Goal: Transaction & Acquisition: Purchase product/service

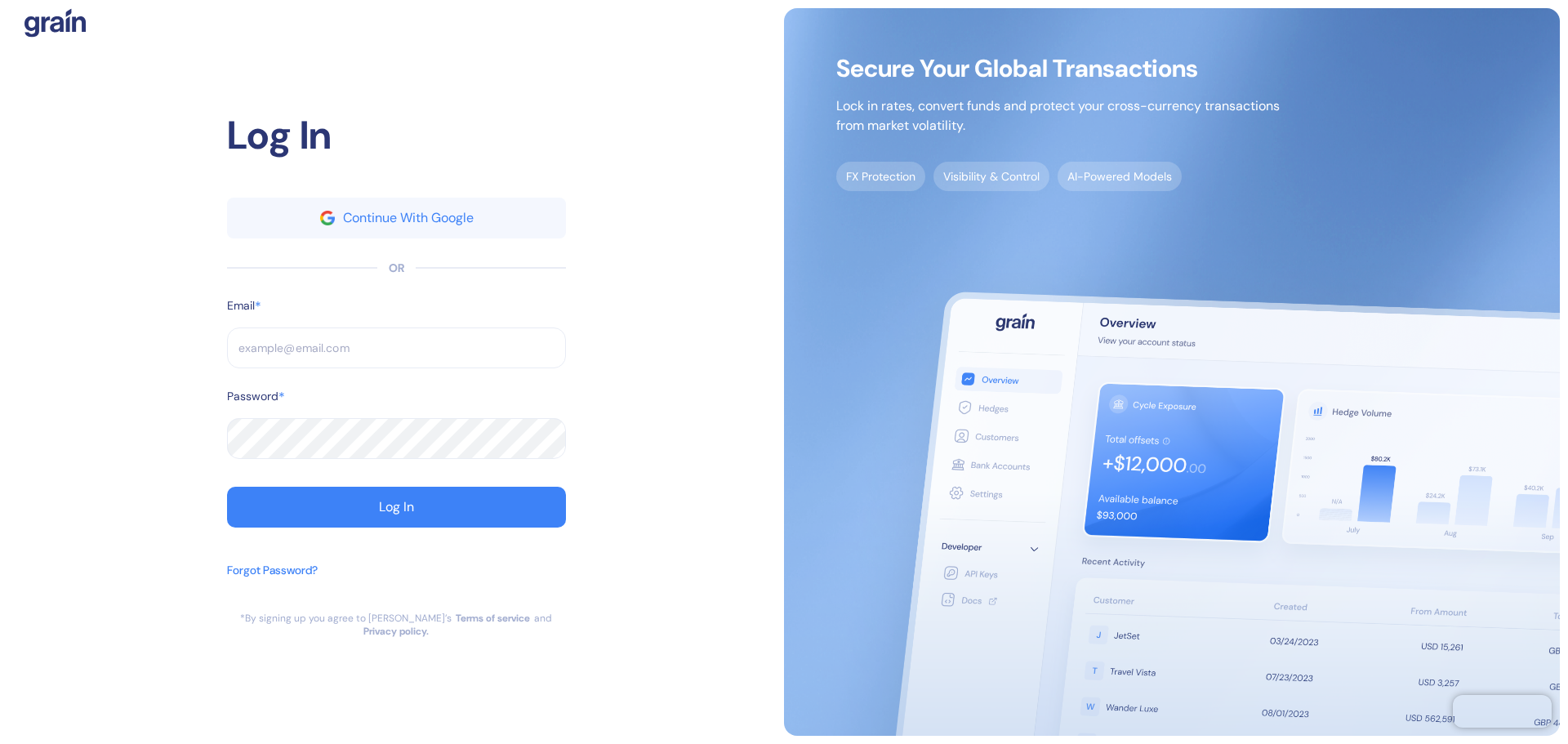
click at [442, 341] on input "text" at bounding box center [396, 348] width 339 height 41
paste input "[EMAIL_ADDRESS][DOMAIN_NAME]"
type input "[EMAIL_ADDRESS][DOMAIN_NAME]"
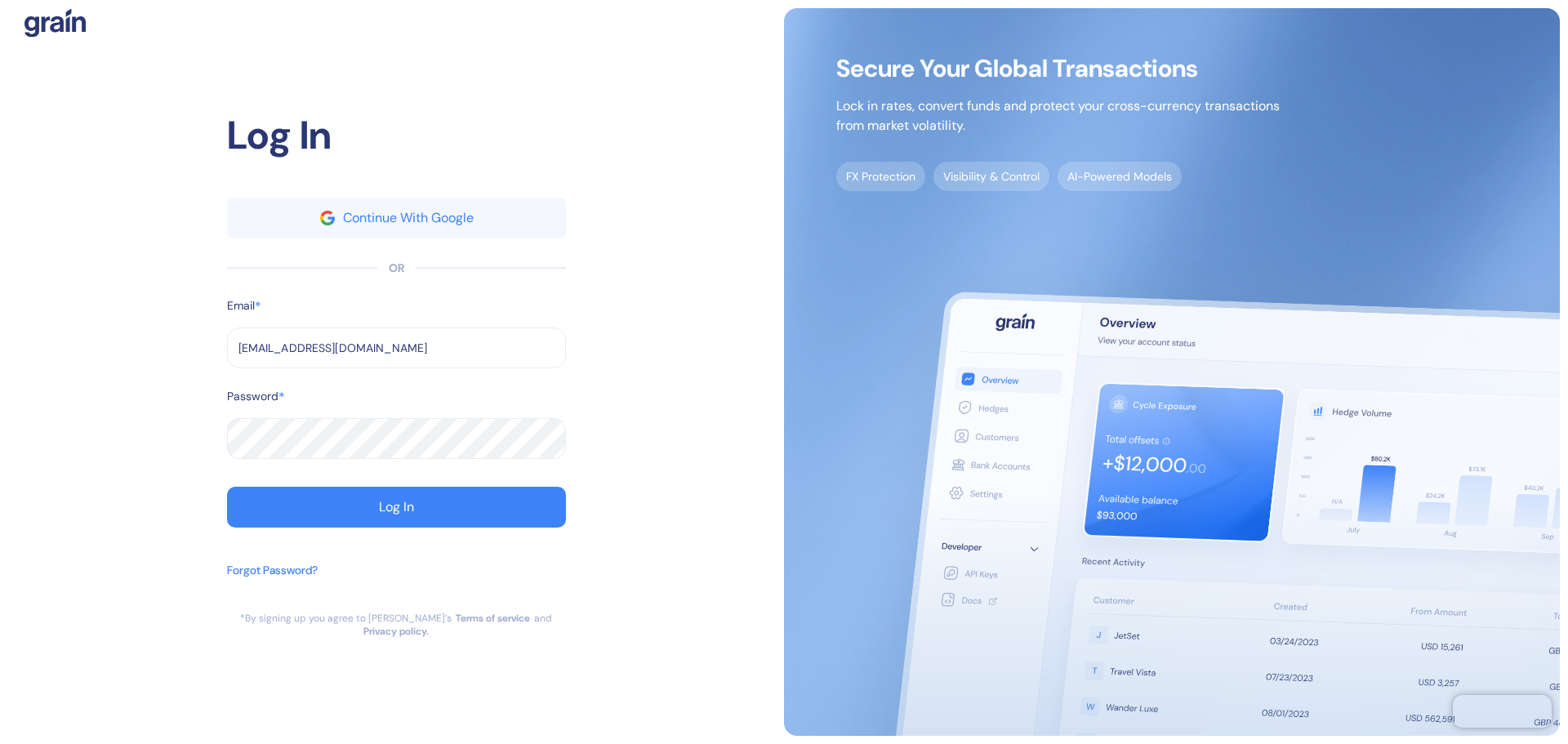
drag, startPoint x: 485, startPoint y: 513, endPoint x: 507, endPoint y: 517, distance: 22.4
click at [487, 514] on button "Log In" at bounding box center [396, 507] width 339 height 41
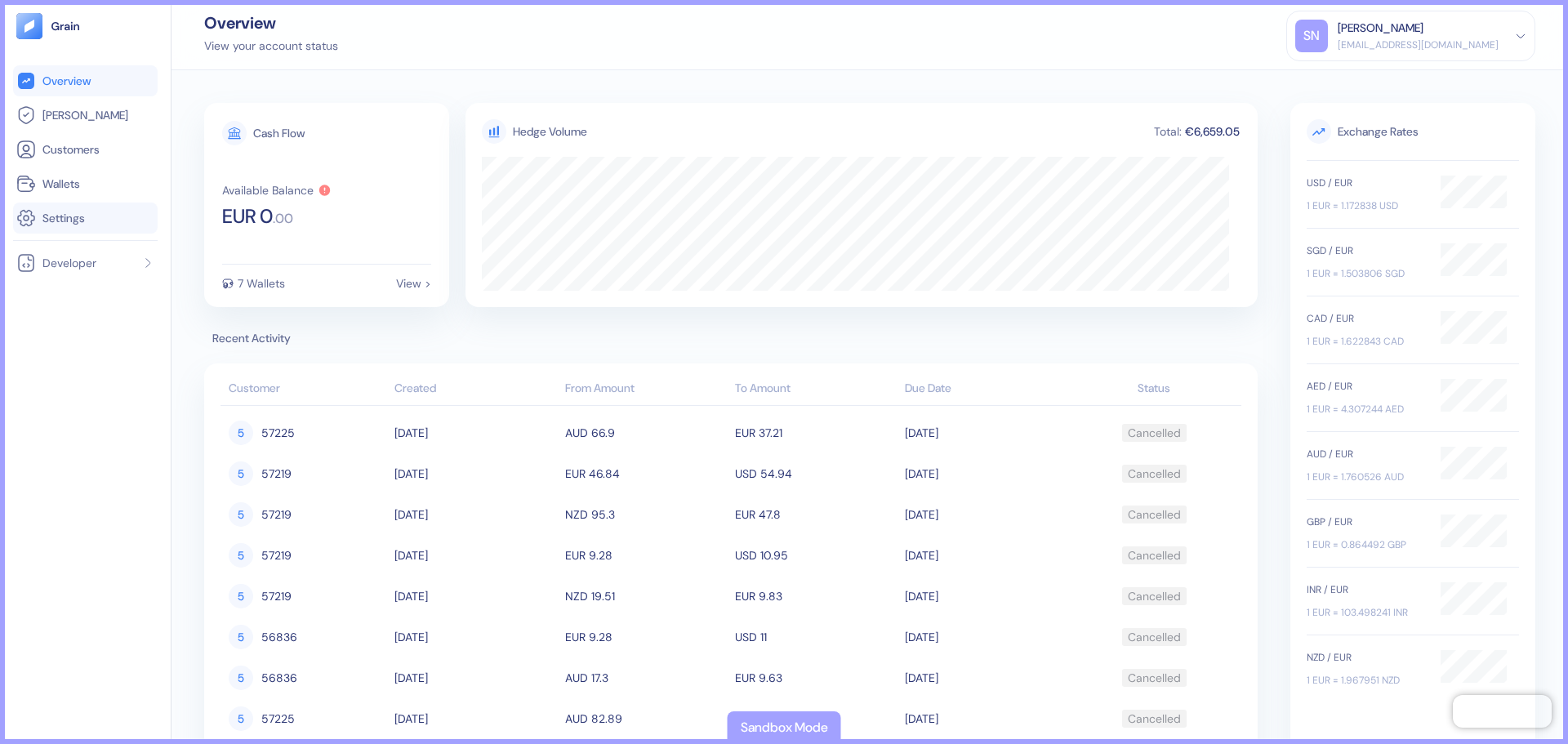
click at [82, 216] on span "Settings" at bounding box center [63, 218] width 42 height 16
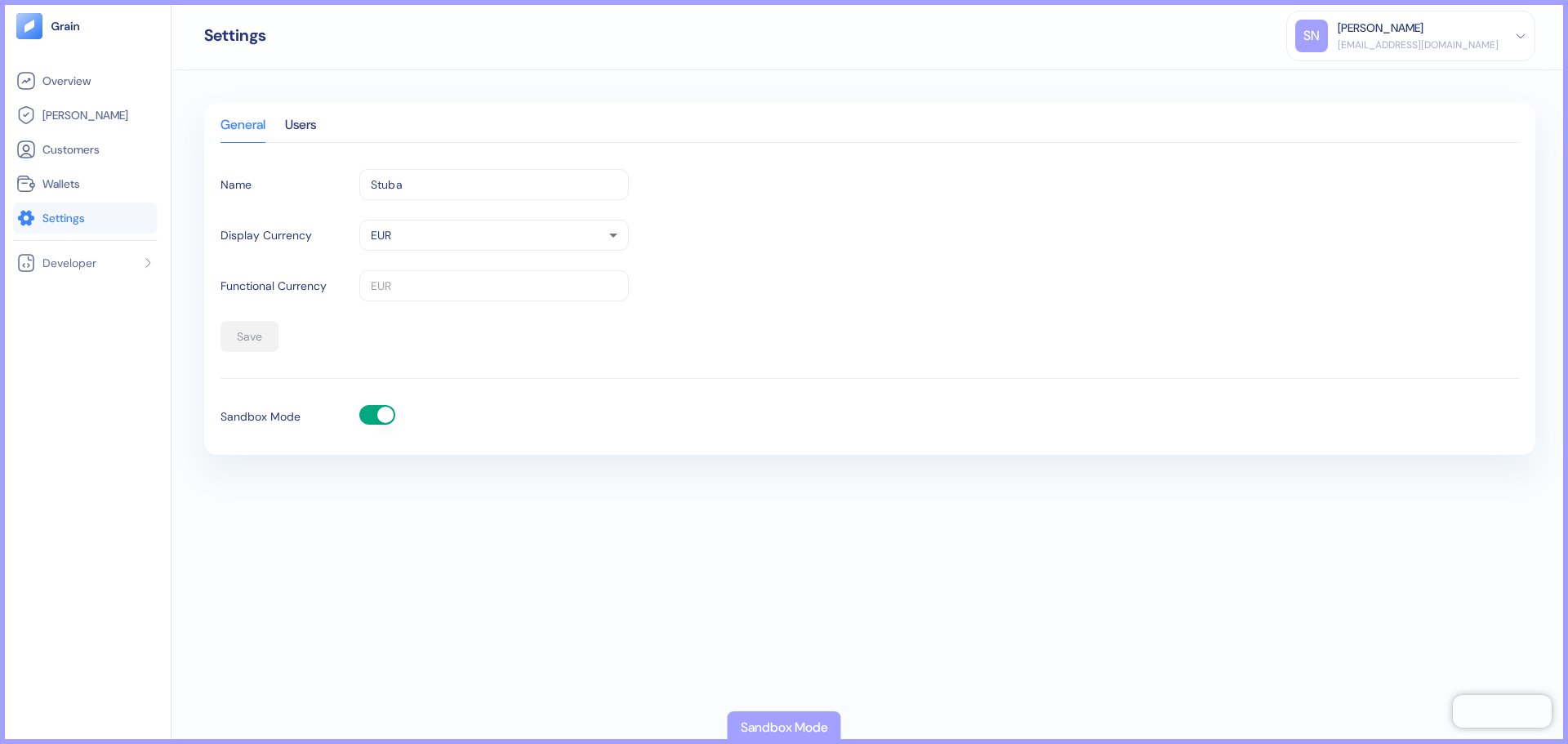
click at [375, 414] on button "button" at bounding box center [377, 415] width 36 height 20
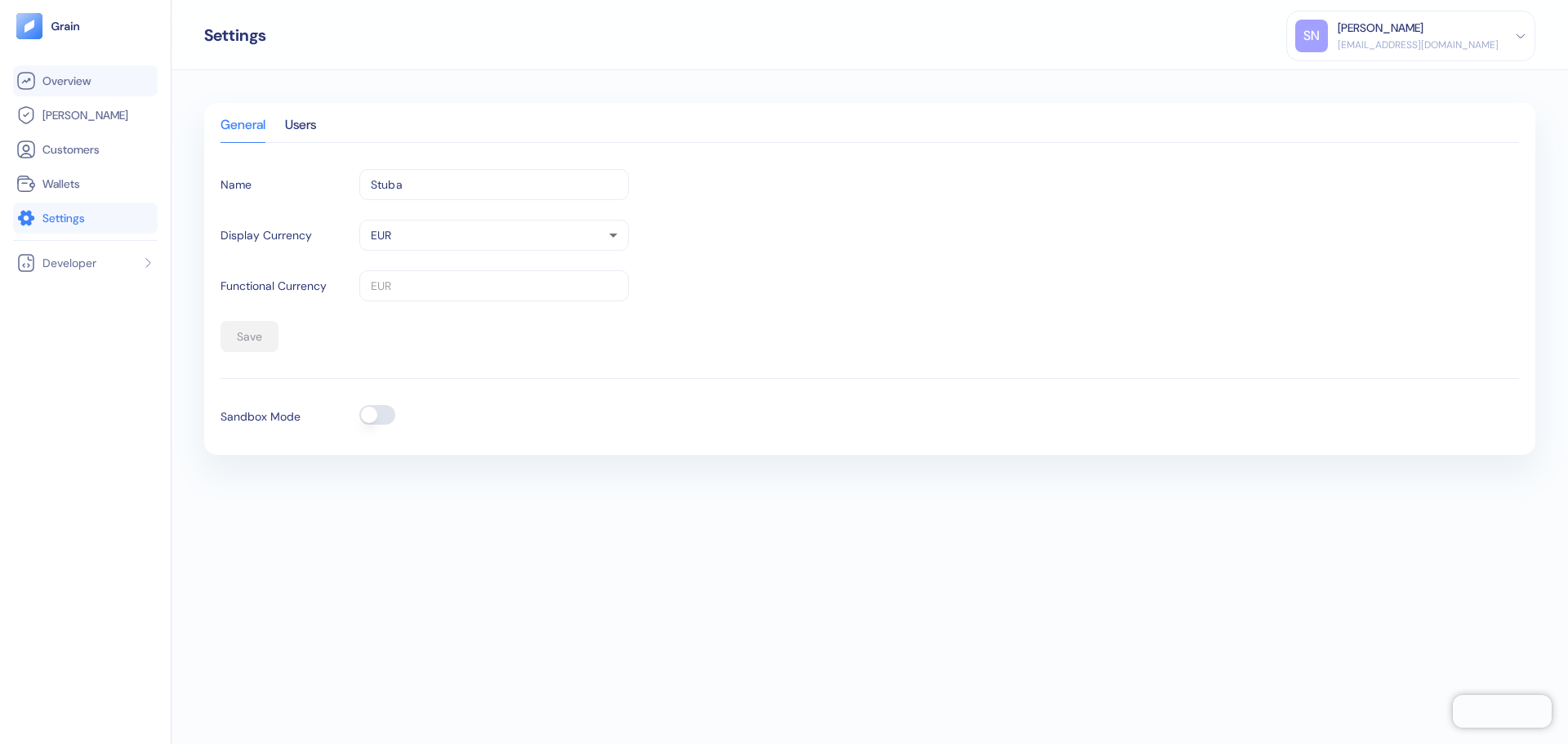
click at [131, 82] on link "Overview" at bounding box center [85, 80] width 138 height 20
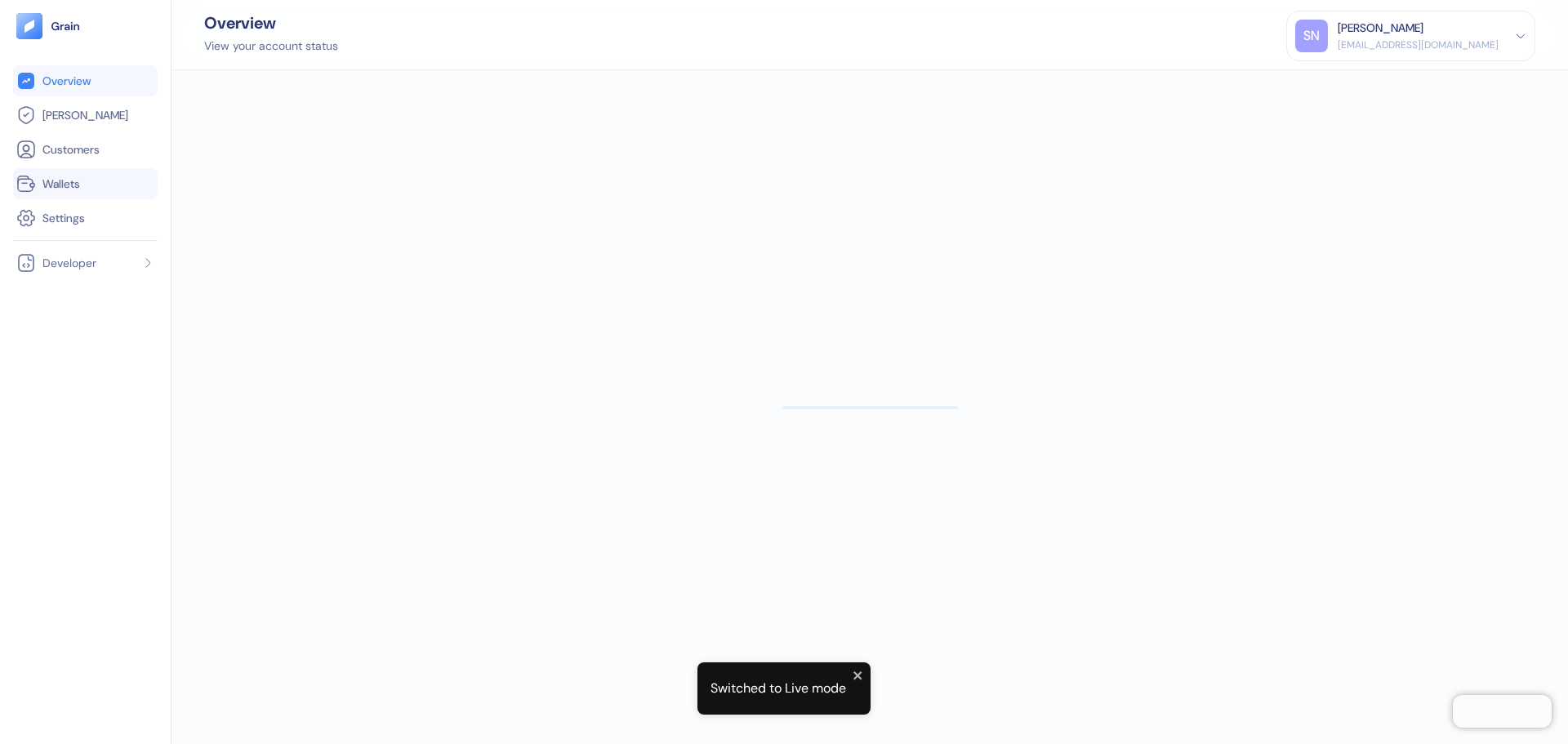
click at [87, 180] on link "Wallets" at bounding box center [85, 184] width 138 height 20
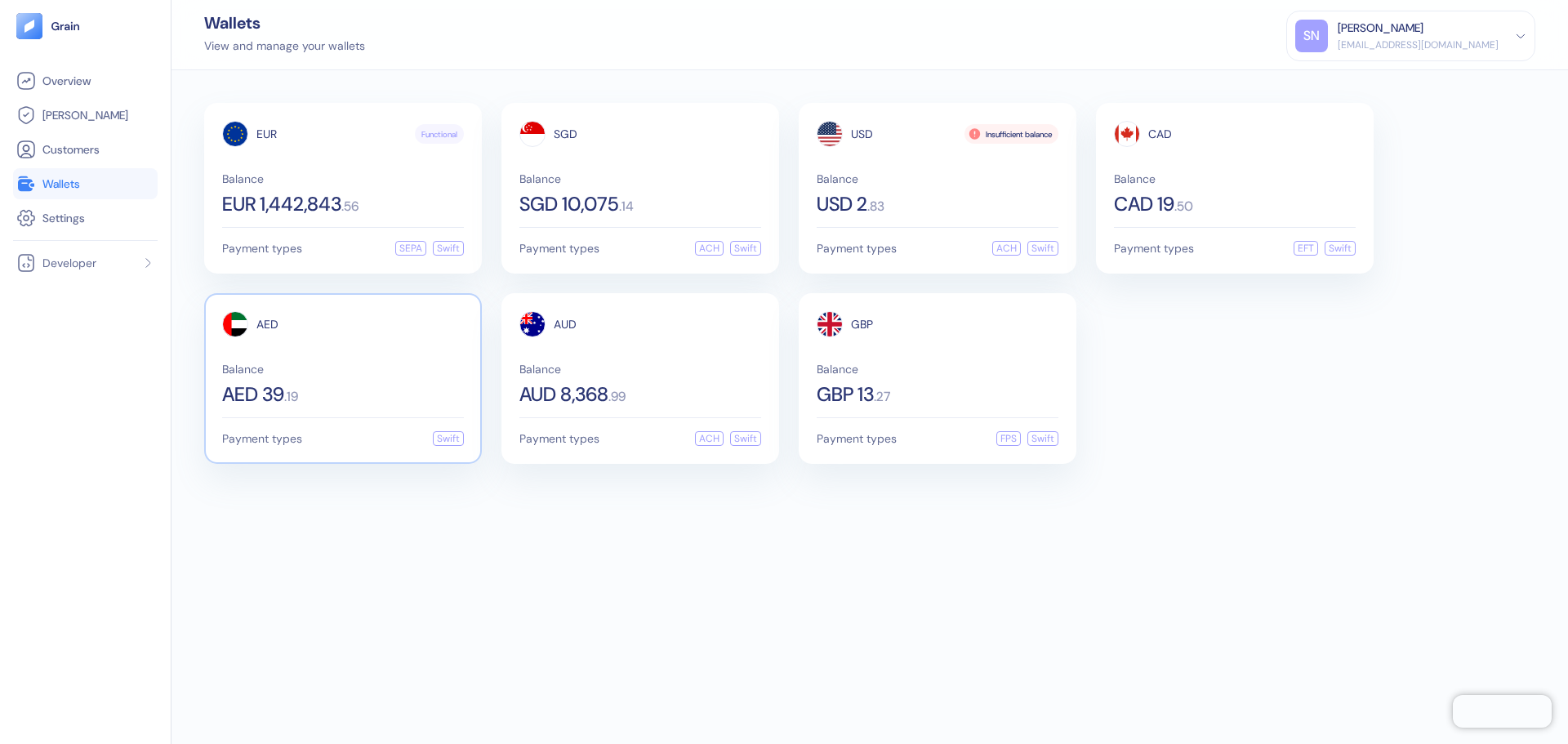
drag, startPoint x: 495, startPoint y: 626, endPoint x: 314, endPoint y: 452, distance: 251.1
click at [495, 626] on div "EUR Functional Balance EUR 1,442,843 . 56 Payment types SEPA Swift SGD Balance …" at bounding box center [870, 408] width 1396 height 674
click at [885, 186] on div "Balance USD 2 . 83" at bounding box center [937, 194] width 241 height 41
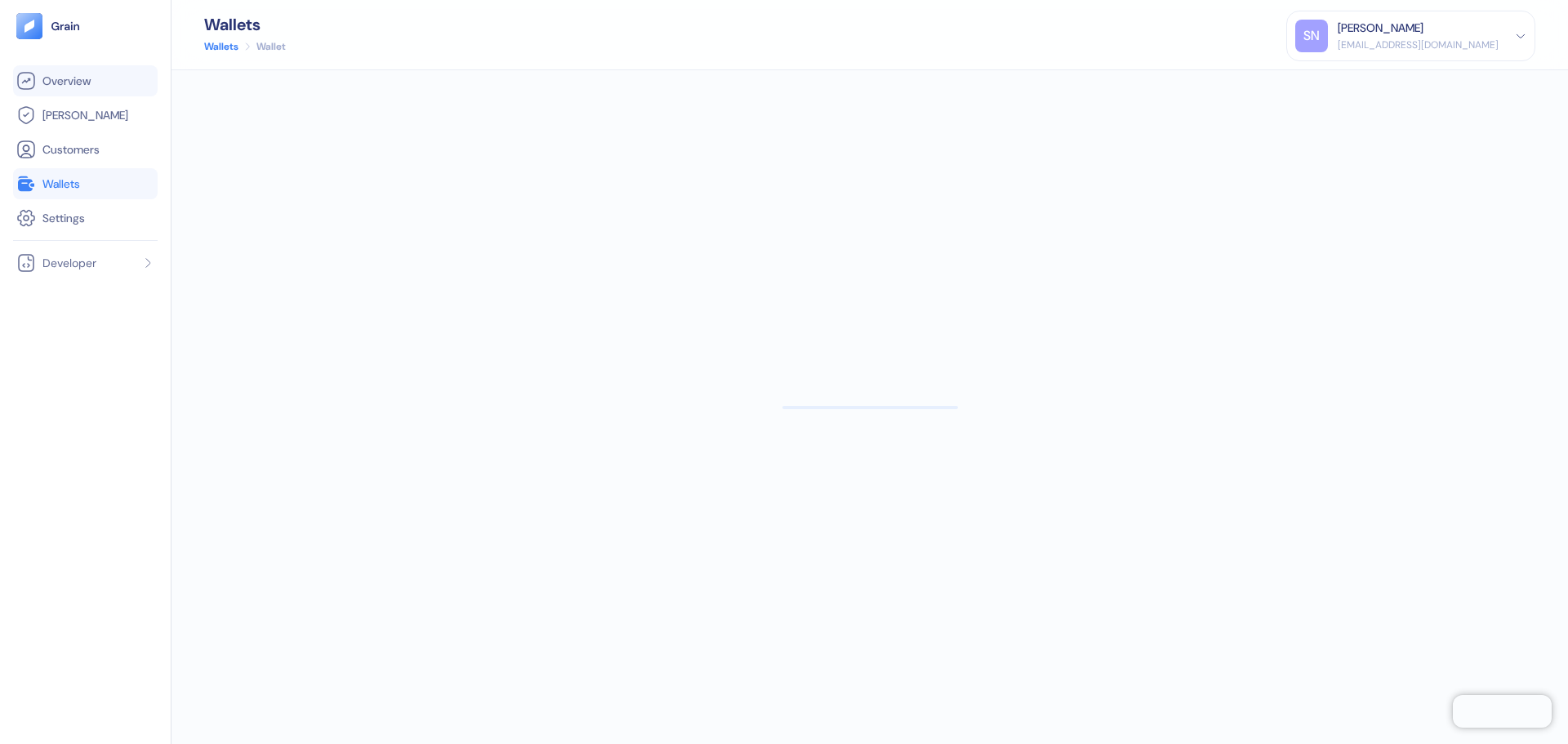
click at [85, 87] on span "Overview" at bounding box center [66, 80] width 48 height 16
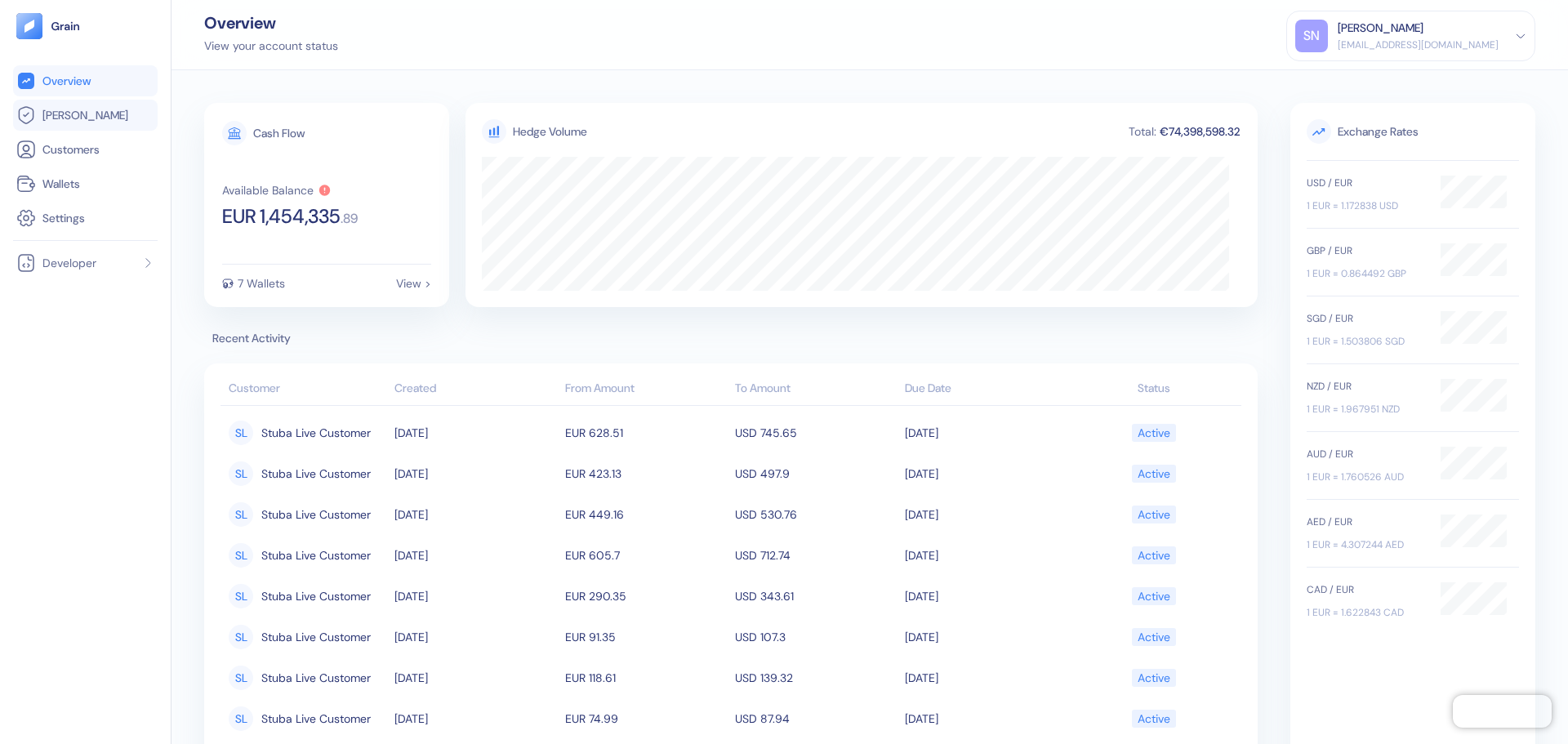
click at [87, 114] on link "[PERSON_NAME]" at bounding box center [85, 115] width 138 height 20
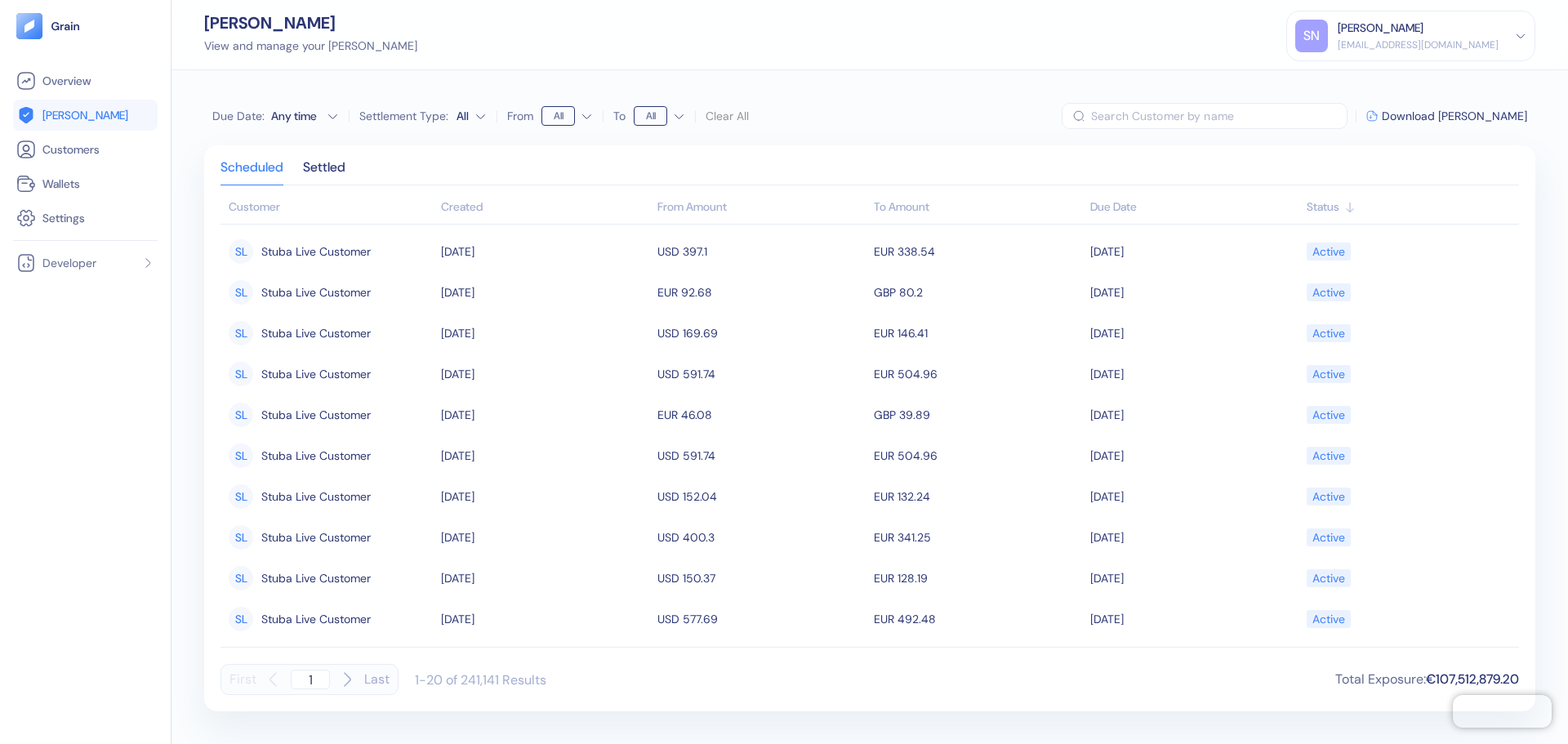
click at [310, 115] on div "Any time" at bounding box center [295, 116] width 49 height 16
click at [234, 241] on button "15" at bounding box center [232, 241] width 20 height 20
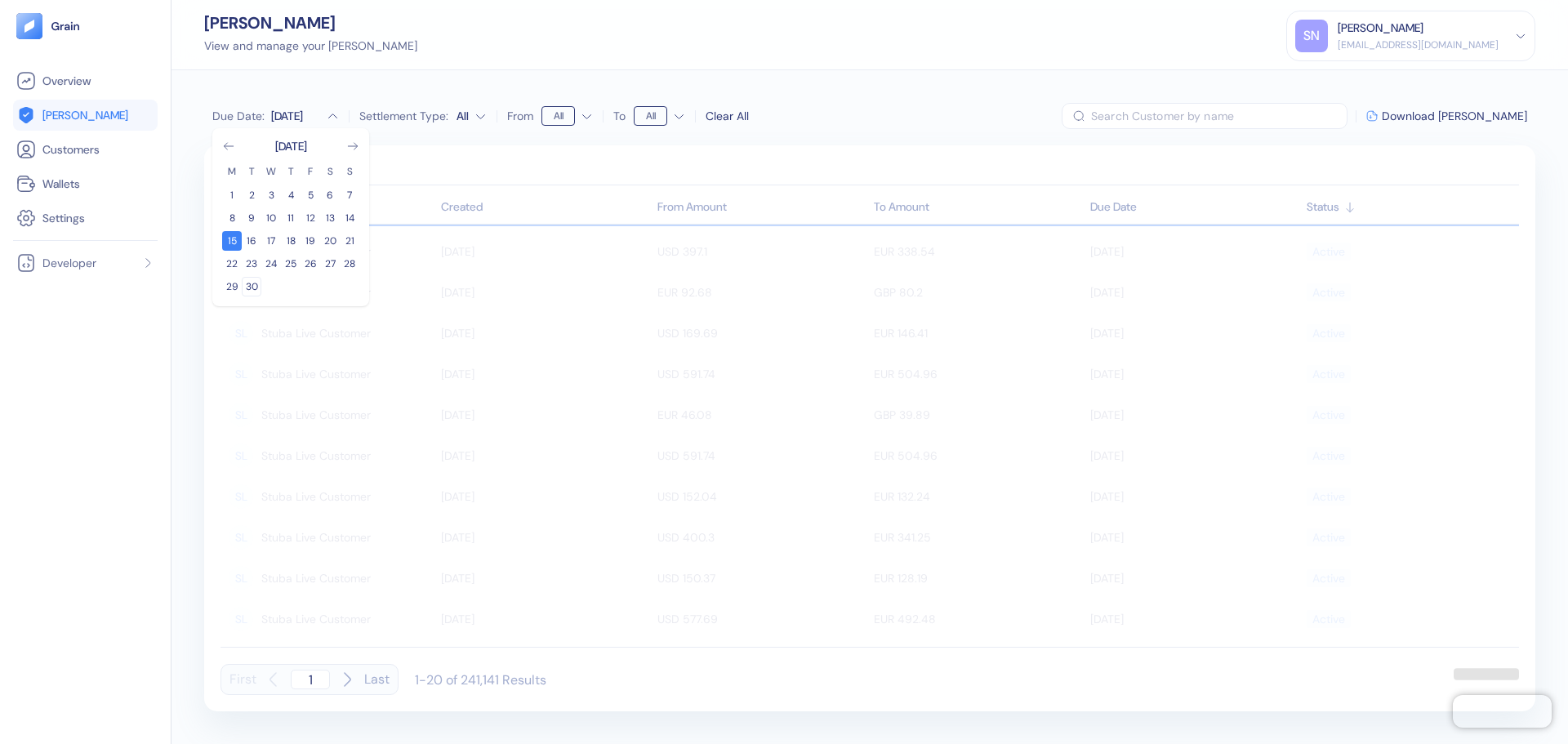
click at [253, 283] on button "30" at bounding box center [251, 287] width 20 height 20
click at [600, 121] on html "Pingdom Check: App Online Overview [PERSON_NAME] Customers Wallets Settings Dev…" at bounding box center [784, 372] width 1568 height 744
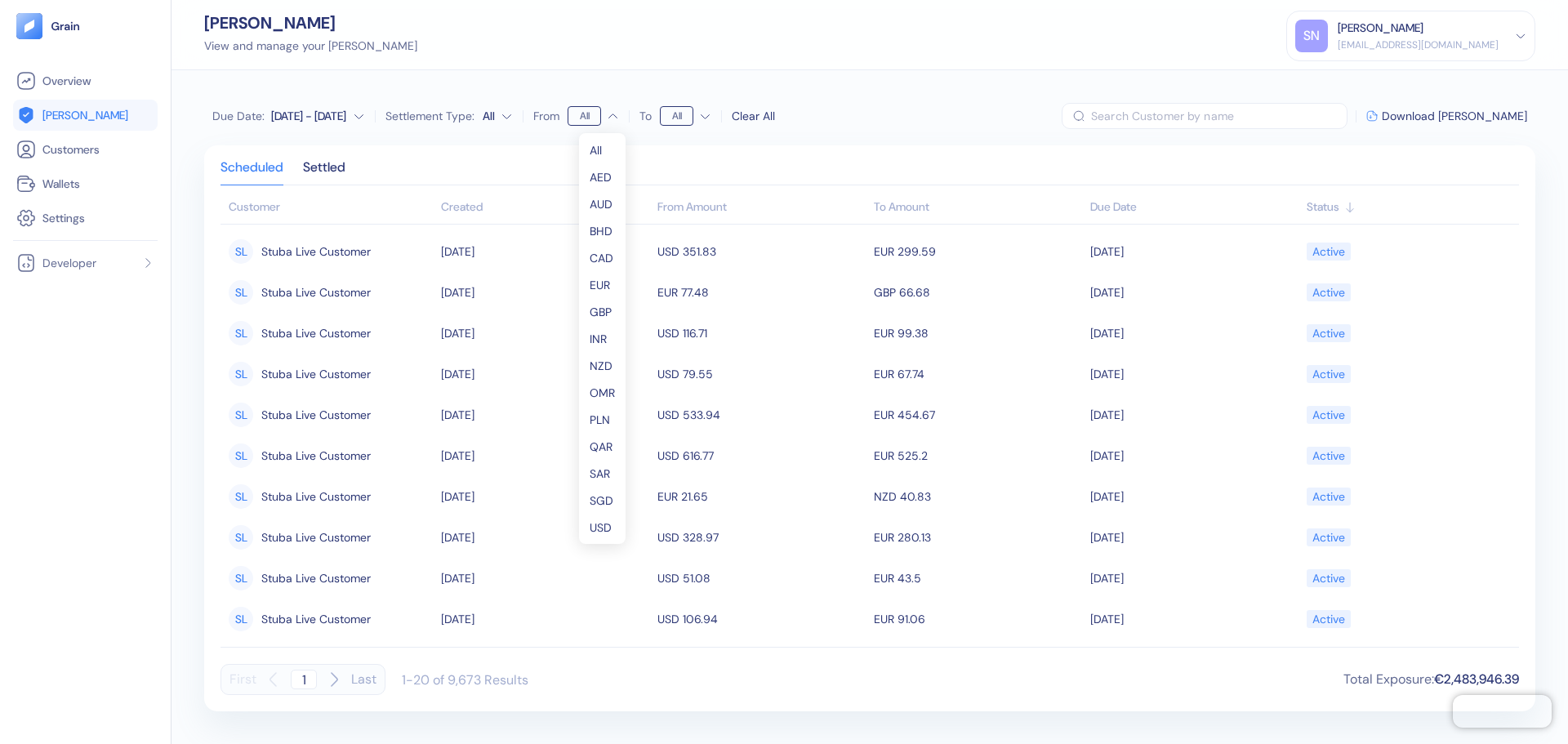
drag, startPoint x: 826, startPoint y: 137, endPoint x: 757, endPoint y: 132, distance: 69.2
click at [825, 137] on html "Pingdom Check: App Online Overview [PERSON_NAME] Customers Wallets Settings Dev…" at bounding box center [784, 372] width 1568 height 744
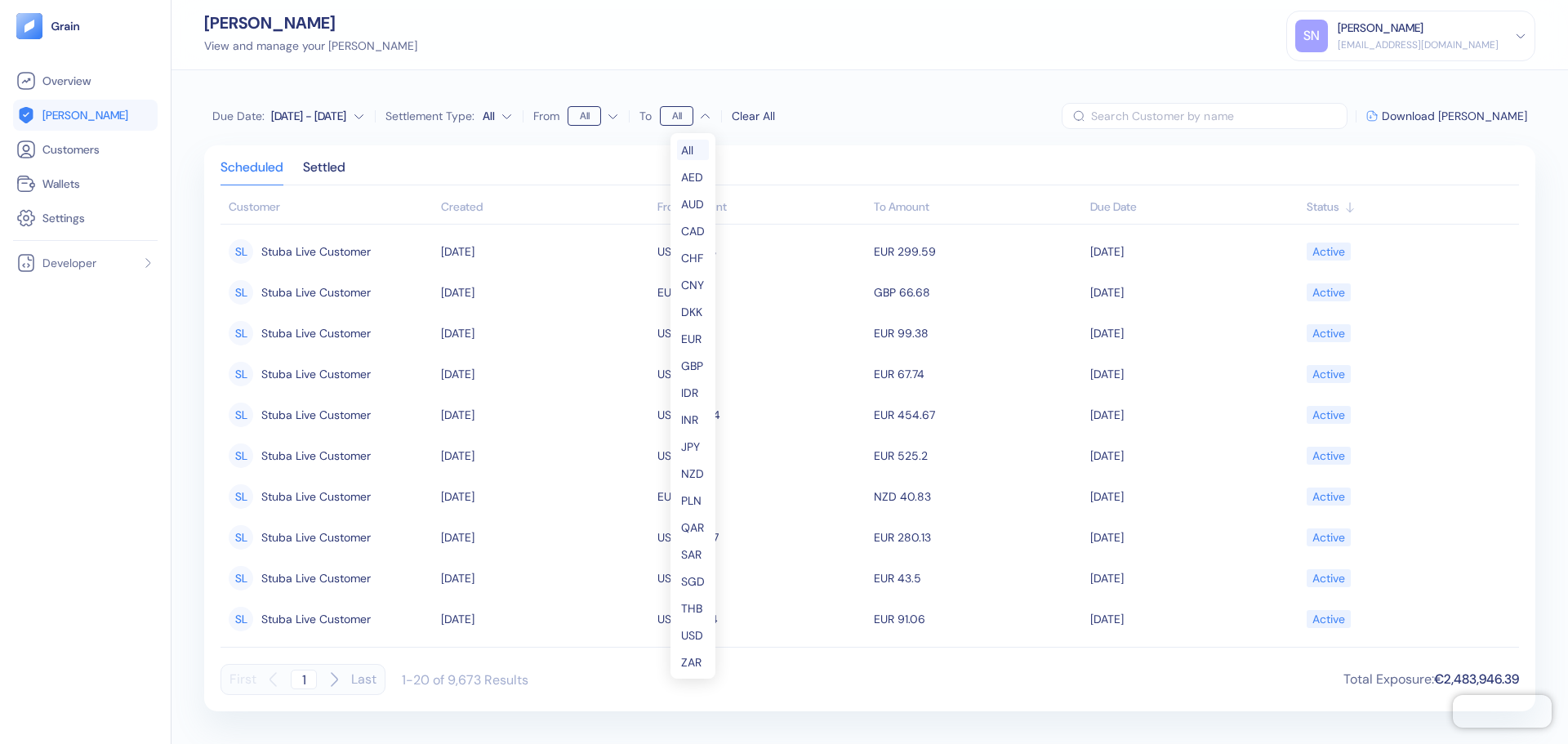
click at [704, 118] on html "Pingdom Check: App Online Overview [PERSON_NAME] Customers Wallets Settings Dev…" at bounding box center [784, 372] width 1568 height 744
click at [1468, 117] on span "Download [PERSON_NAME]" at bounding box center [1454, 115] width 146 height 12
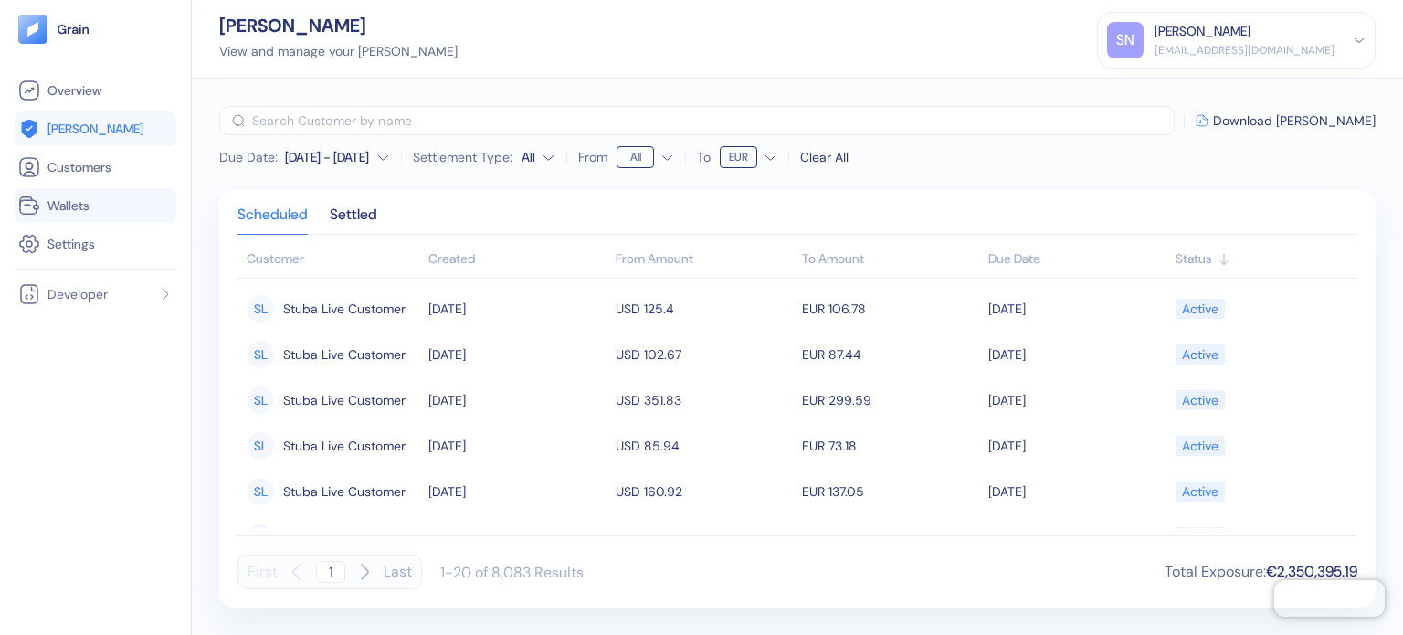
click at [73, 212] on span "Wallets" at bounding box center [68, 205] width 42 height 18
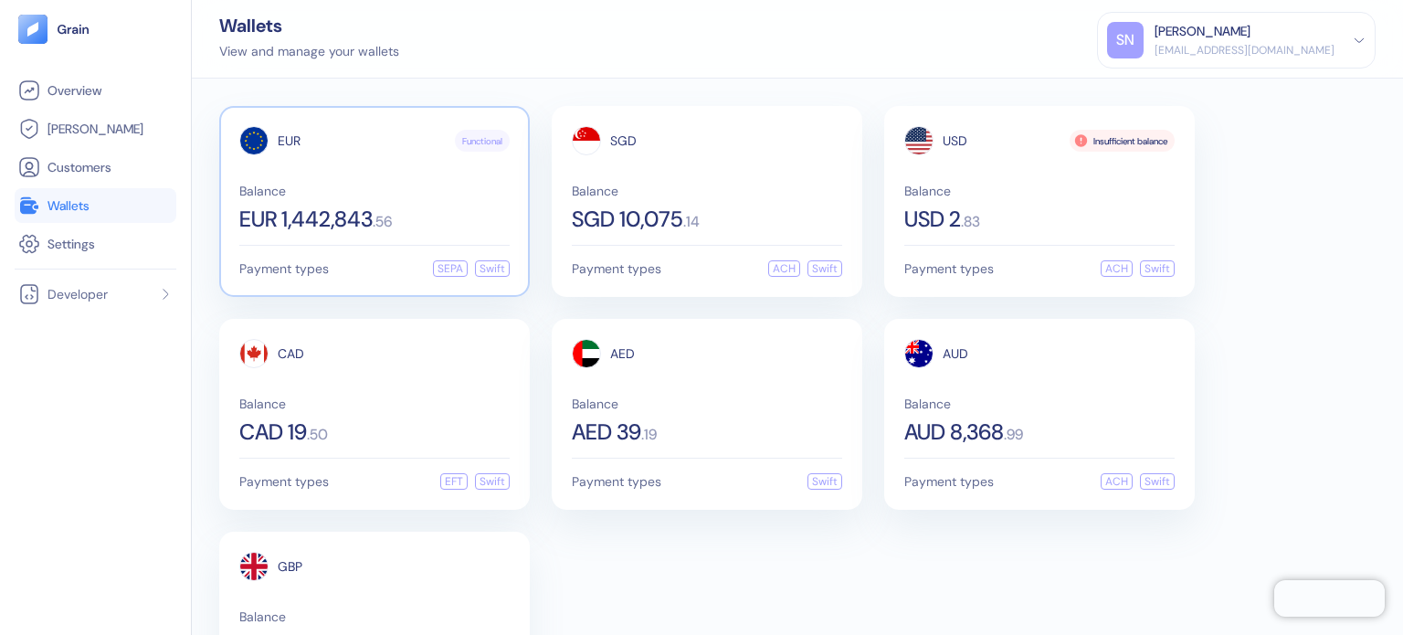
click at [457, 215] on div "EUR 1,442,843 . 56" at bounding box center [374, 219] width 270 height 22
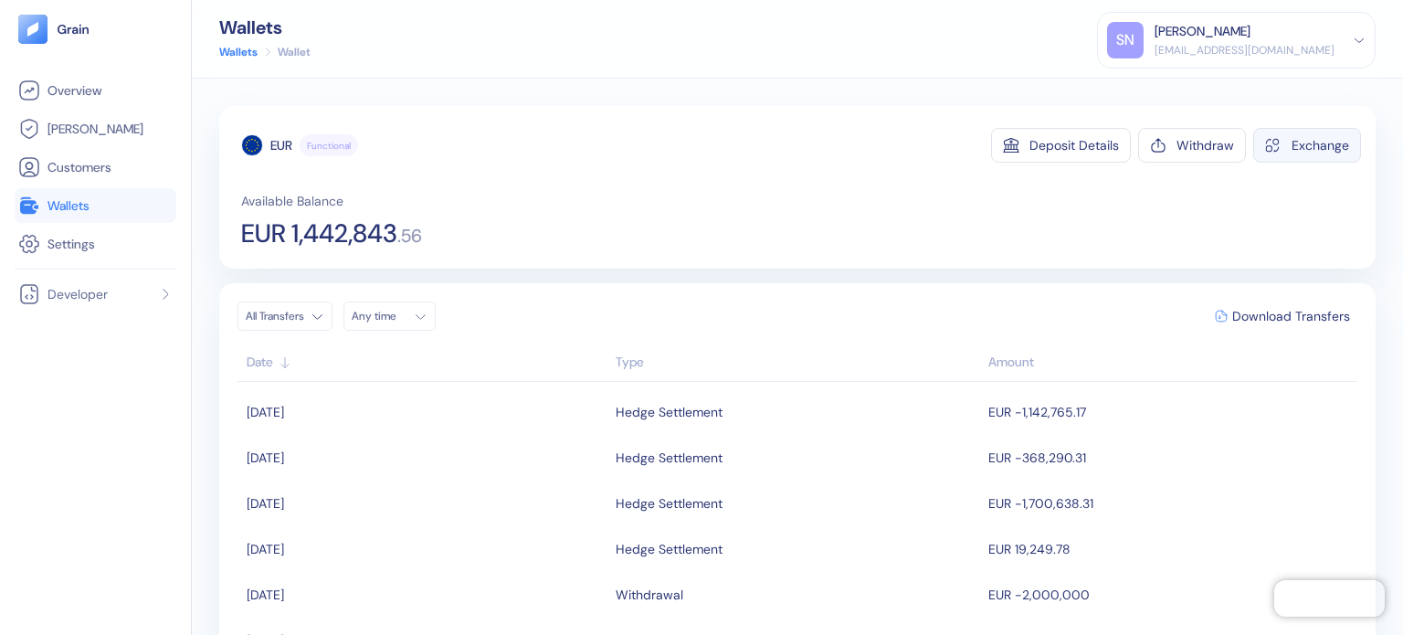
click at [1271, 153] on button "Exchange" at bounding box center [1307, 145] width 108 height 35
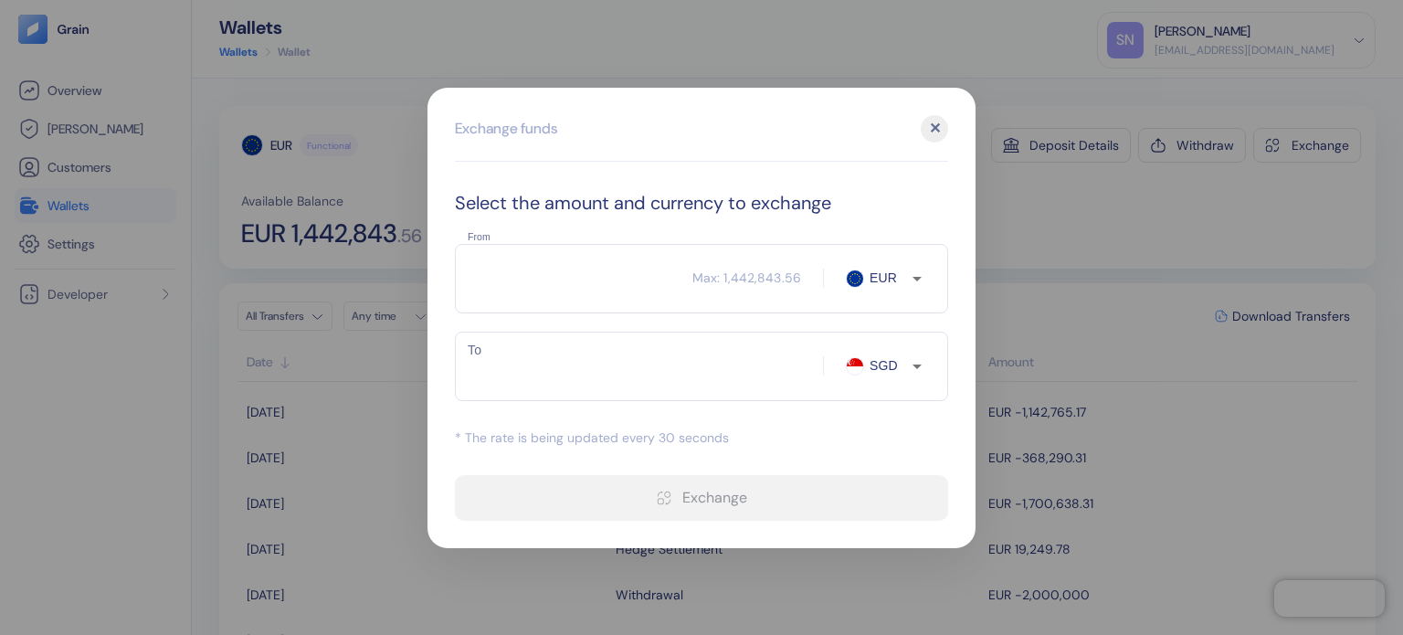
click at [579, 278] on input "From" at bounding box center [573, 279] width 237 height 46
type input "100"
type input "150.21"
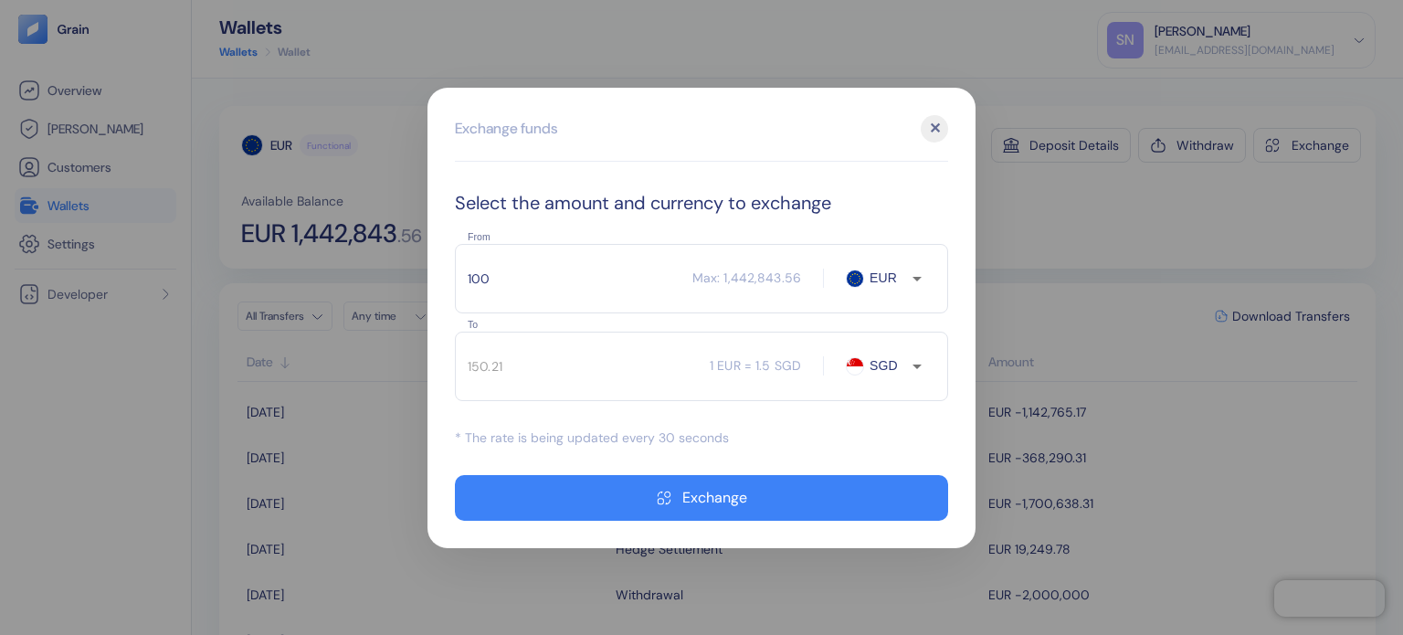
type input "100"
click at [869, 359] on input "SGD" at bounding box center [887, 365] width 47 height 18
click at [887, 439] on li "USD" at bounding box center [896, 432] width 64 height 33
type input "USD"
type input "117.19"
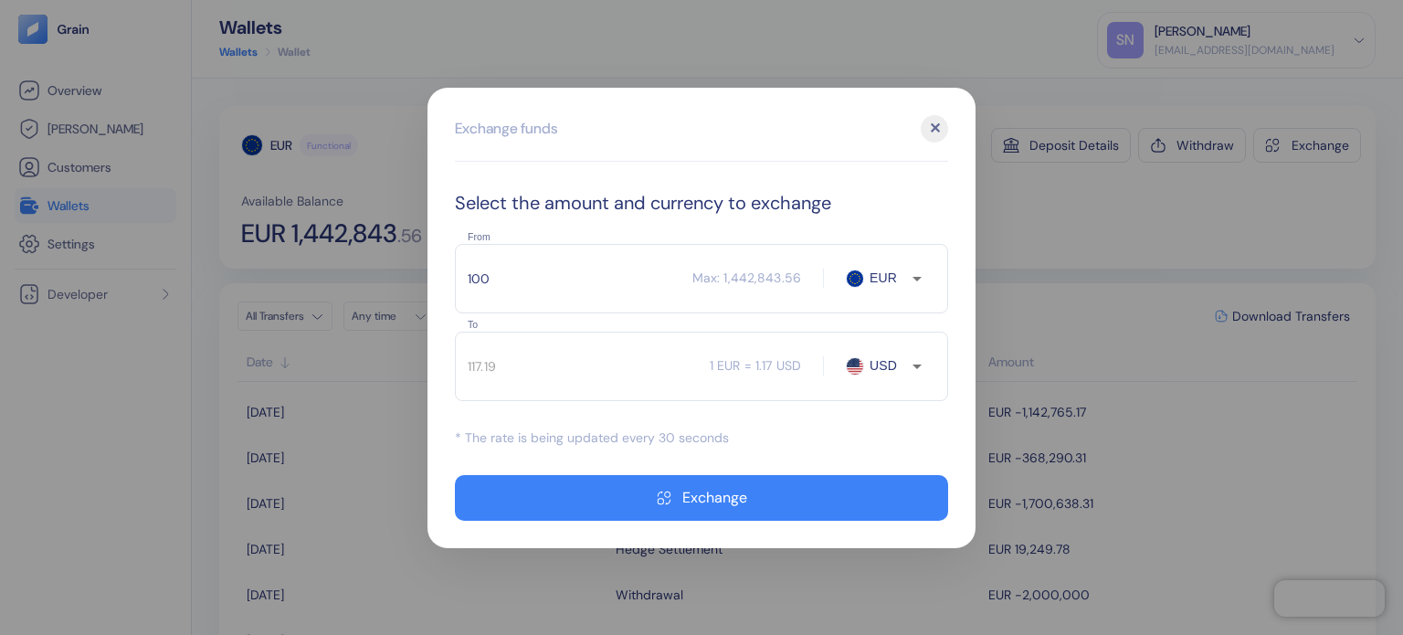
click at [1160, 350] on div at bounding box center [701, 317] width 1403 height 635
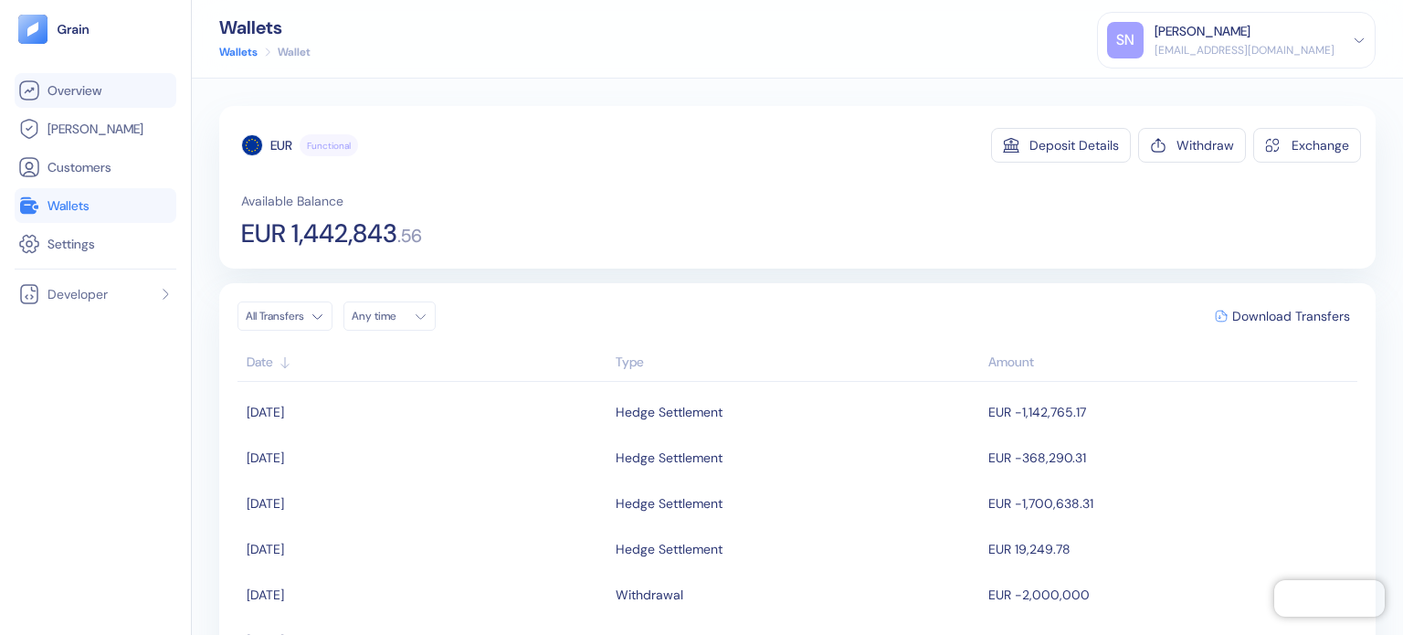
click at [98, 87] on span "Overview" at bounding box center [74, 90] width 54 height 18
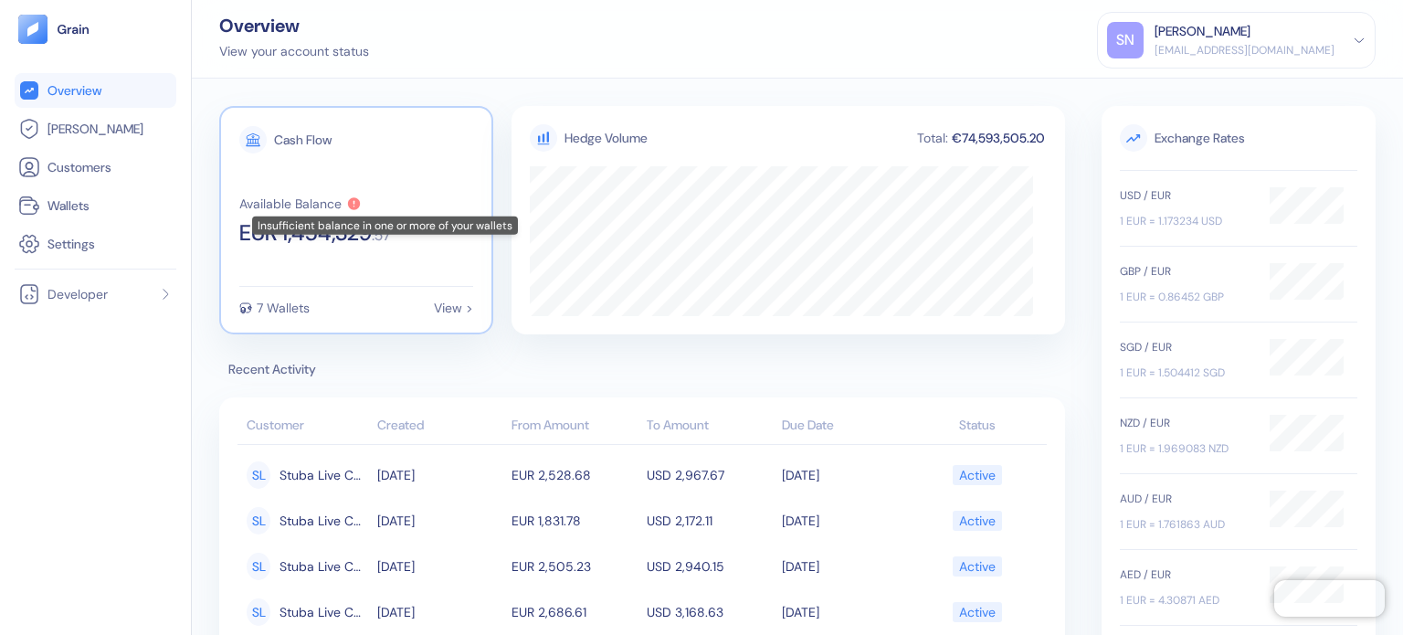
click at [329, 201] on div "Available Balance" at bounding box center [290, 203] width 102 height 13
